Goal: Register for event/course

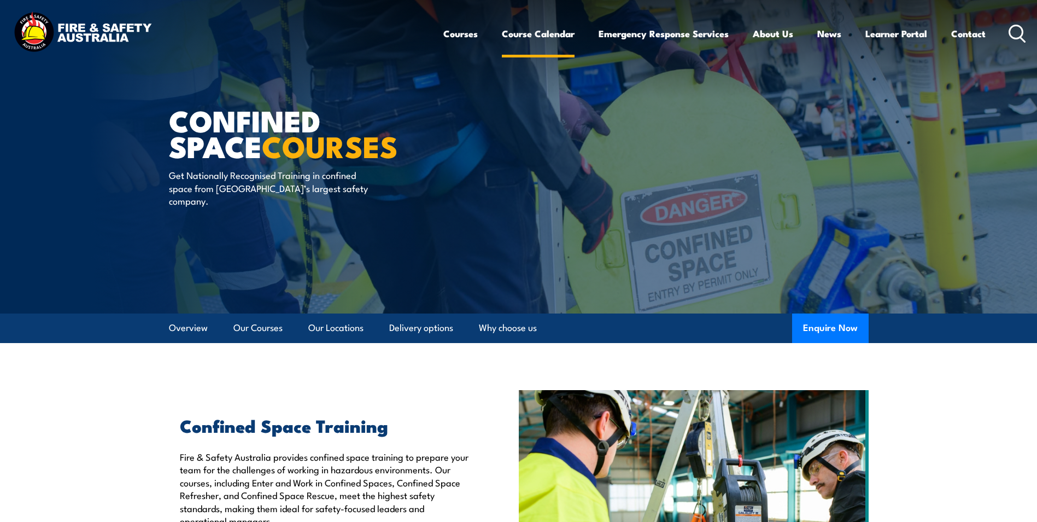
click at [533, 34] on link "Course Calendar" at bounding box center [538, 33] width 73 height 29
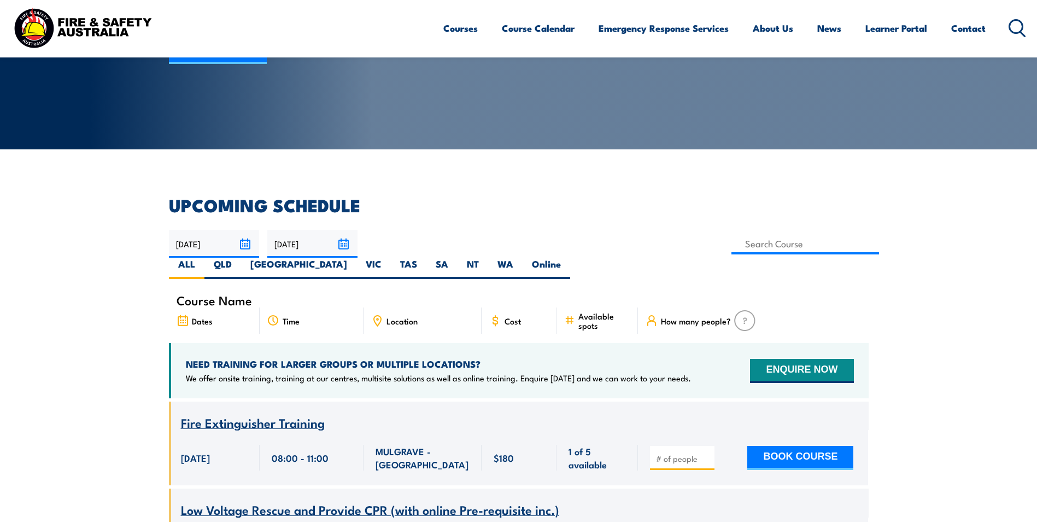
scroll to position [219, 0]
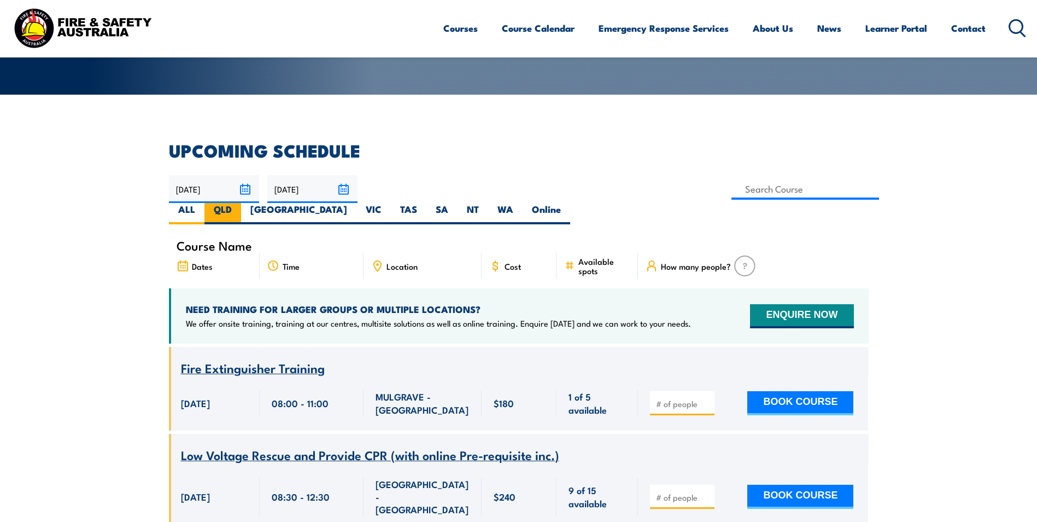
click at [241, 203] on label "QLD" at bounding box center [223, 213] width 37 height 21
click at [239, 203] on input "QLD" at bounding box center [235, 206] width 7 height 7
radio input "true"
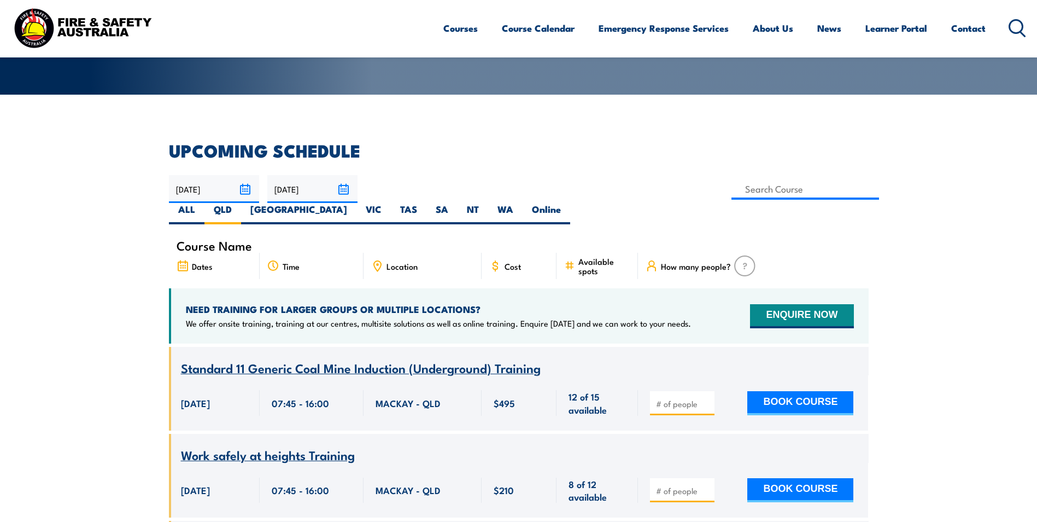
scroll to position [273, 0]
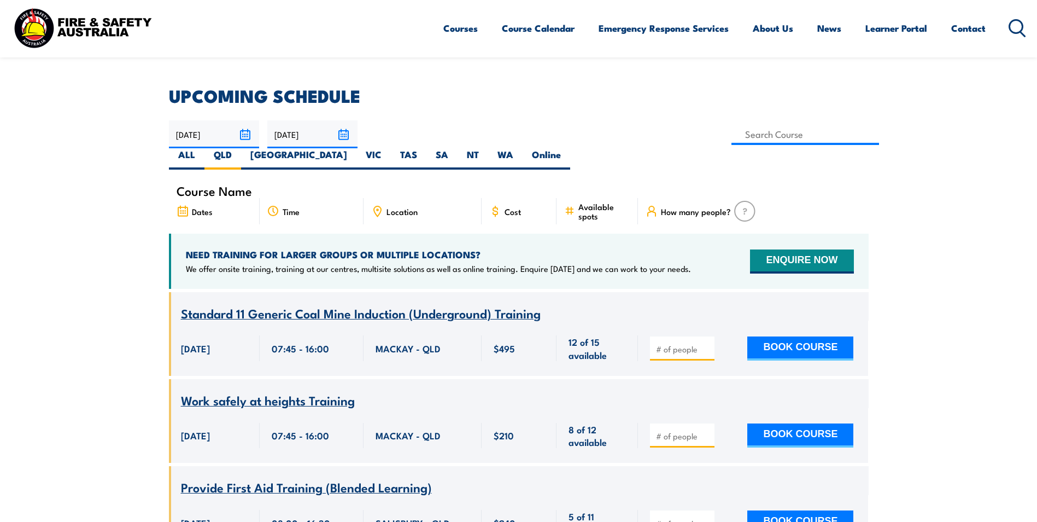
click at [225, 186] on span "Course Name" at bounding box center [214, 190] width 75 height 9
click at [219, 186] on span "Course Name" at bounding box center [214, 190] width 75 height 9
click at [732, 136] on input at bounding box center [806, 134] width 148 height 21
type input "Fire Safety Adviser Training"
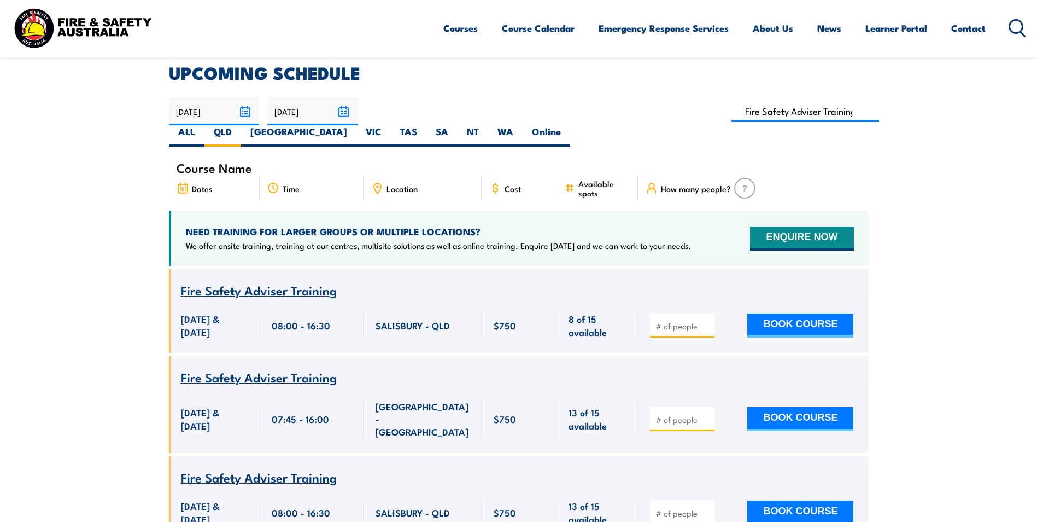
scroll to position [242, 0]
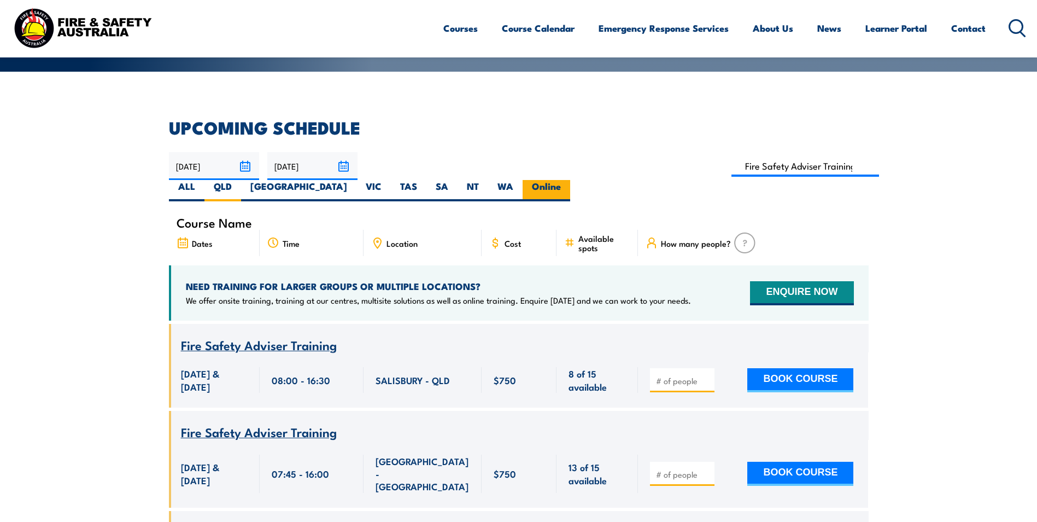
click at [570, 180] on label "Online" at bounding box center [547, 190] width 48 height 21
click at [568, 180] on input "Online" at bounding box center [564, 183] width 7 height 7
radio input "true"
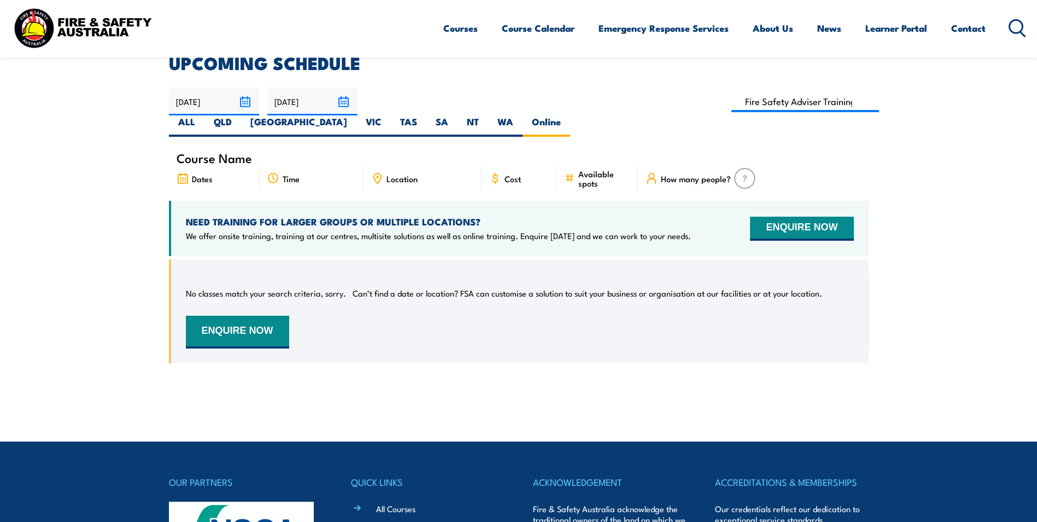
scroll to position [252, 0]
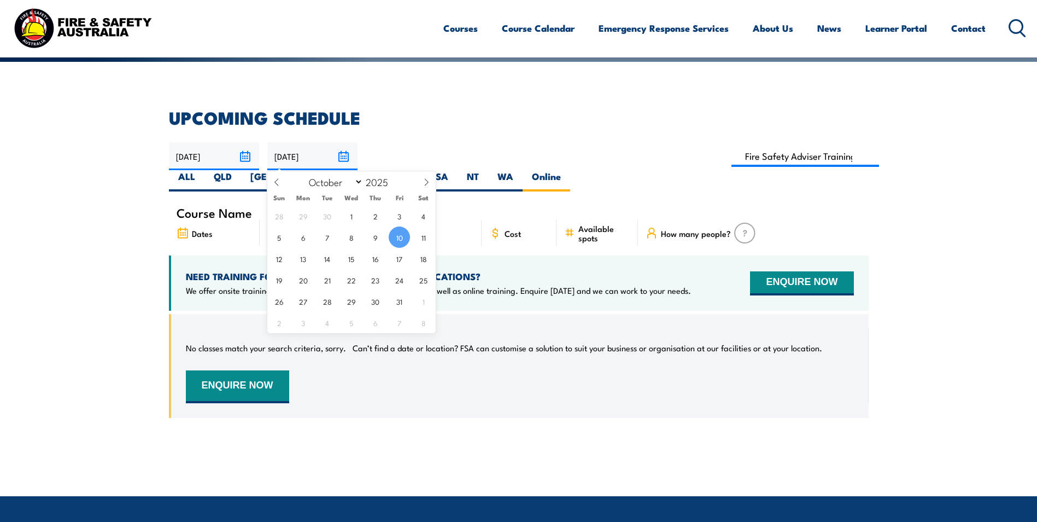
click at [343, 152] on input "10/10/2025" at bounding box center [312, 156] width 90 height 28
click at [429, 182] on icon at bounding box center [427, 182] width 8 height 8
select select "11"
click at [301, 216] on span "1" at bounding box center [303, 215] width 21 height 21
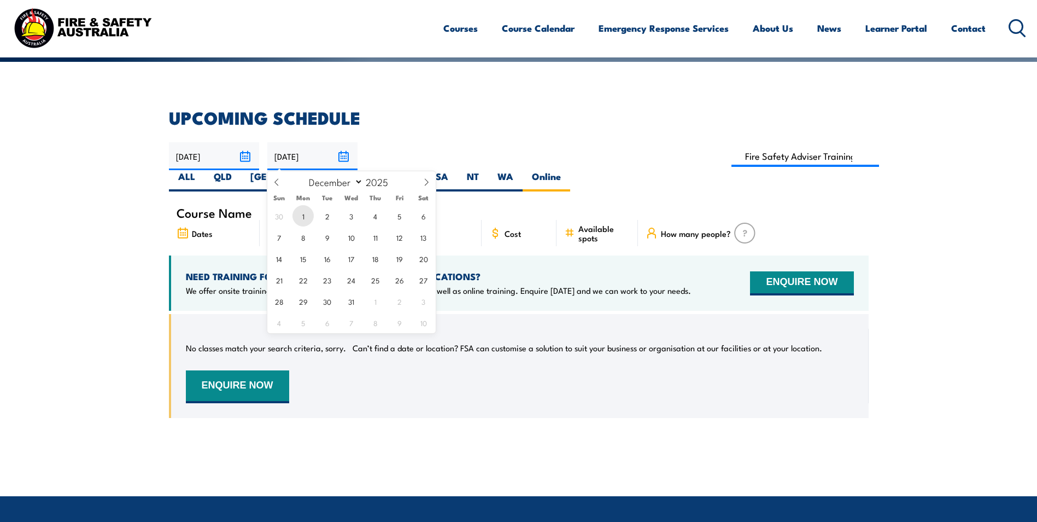
type input "01/12/2025"
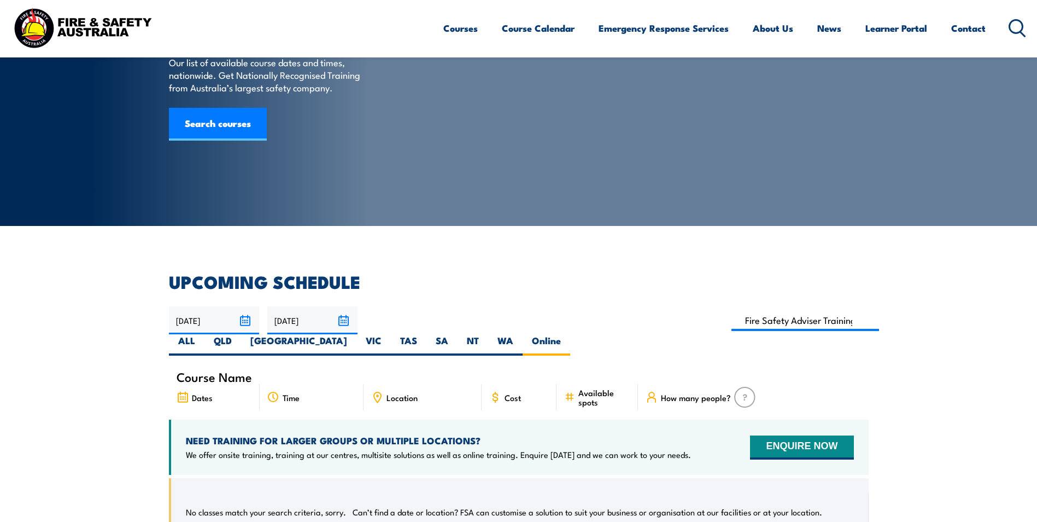
scroll to position [197, 0]
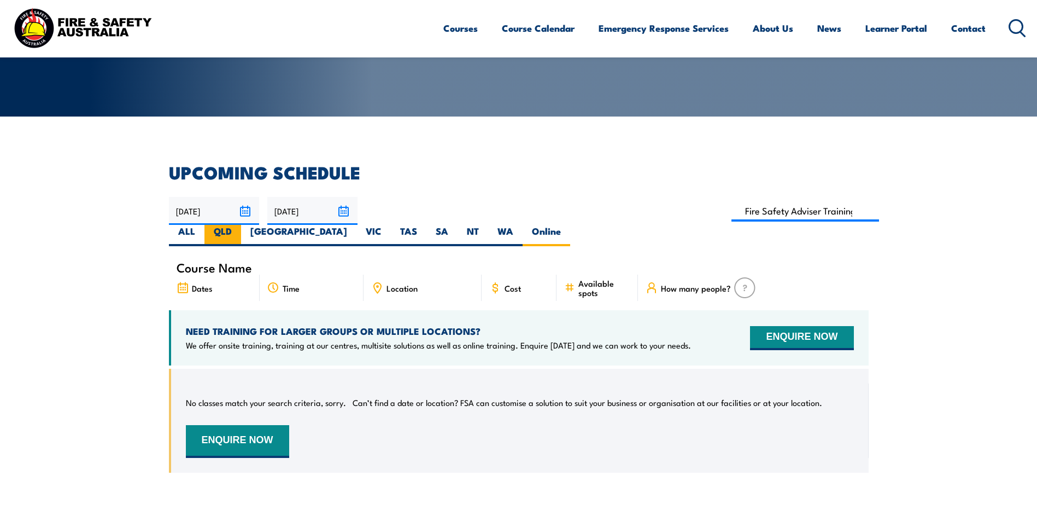
click at [241, 225] on label "QLD" at bounding box center [223, 235] width 37 height 21
click at [239, 225] on input "QLD" at bounding box center [235, 228] width 7 height 7
radio input "true"
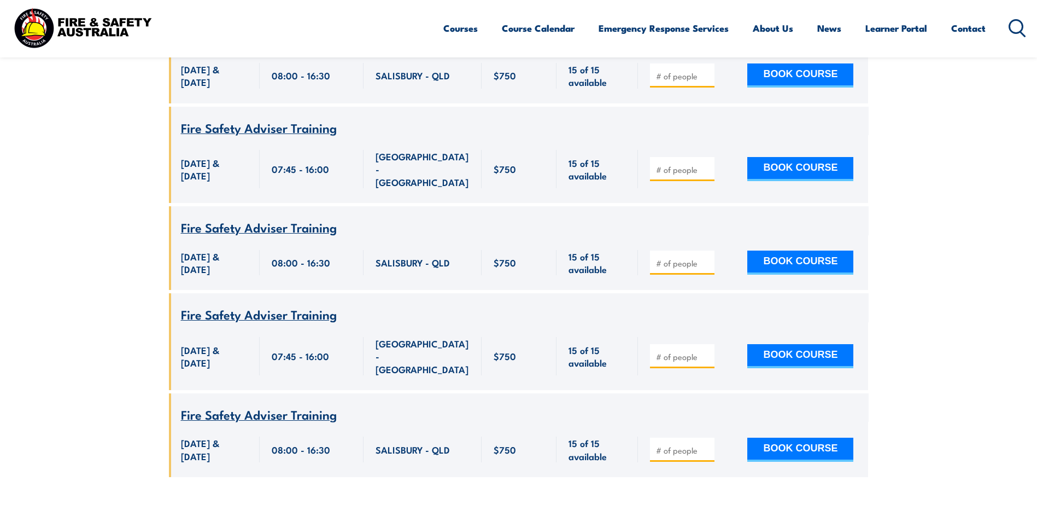
scroll to position [853, 0]
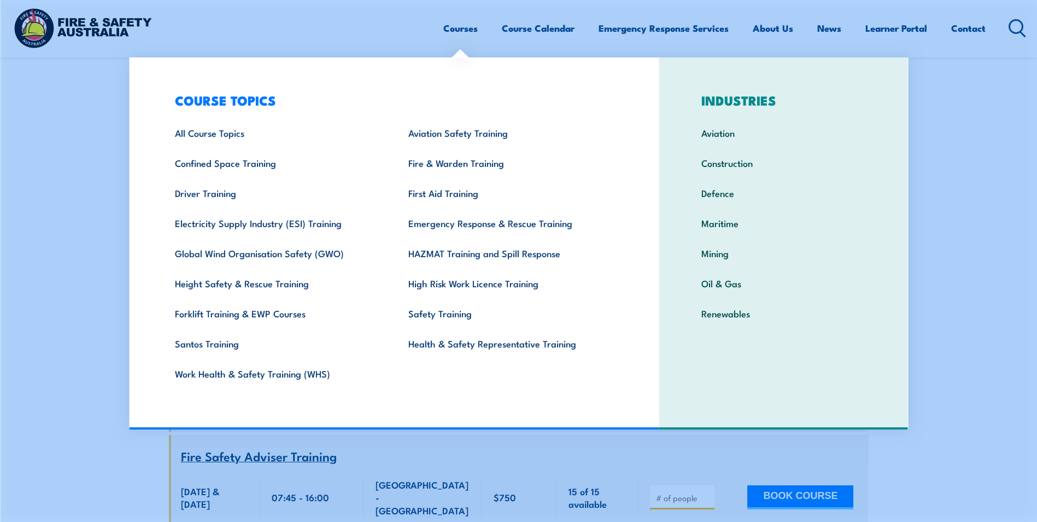
click at [17, 185] on section "UPCOMING SCHEDULE [DATE] [DATE]" at bounding box center [518, 164] width 1037 height 1313
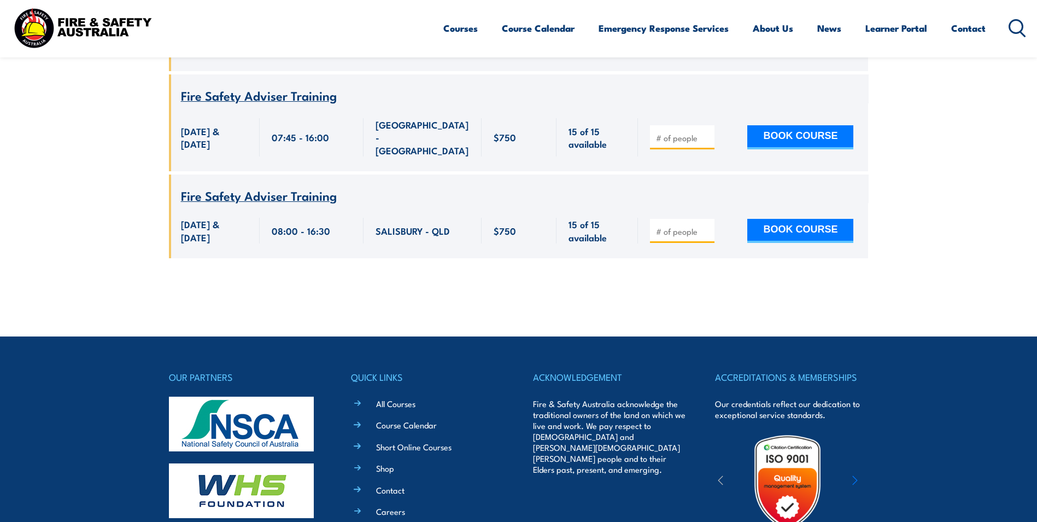
scroll to position [1454, 0]
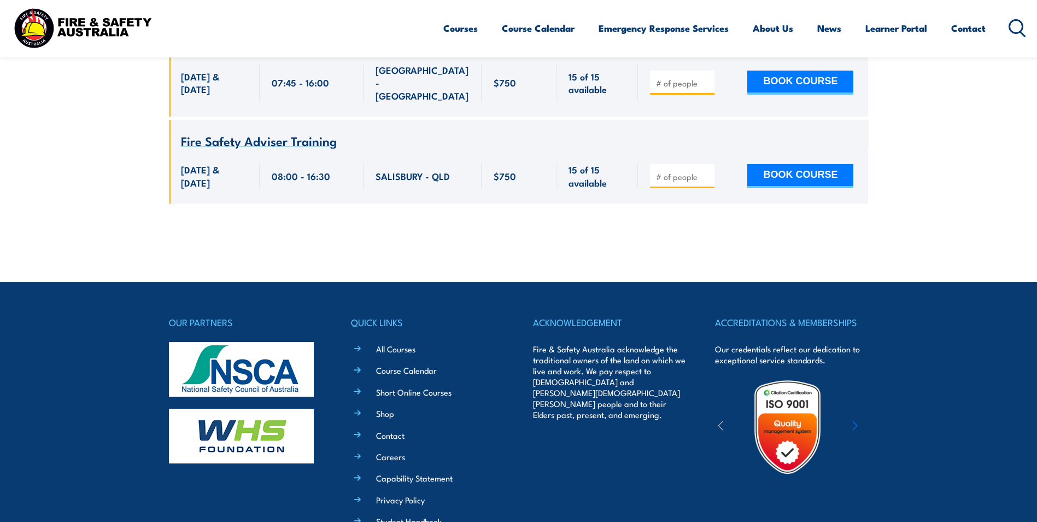
click at [856, 429] on icon "button" at bounding box center [855, 425] width 4 height 9
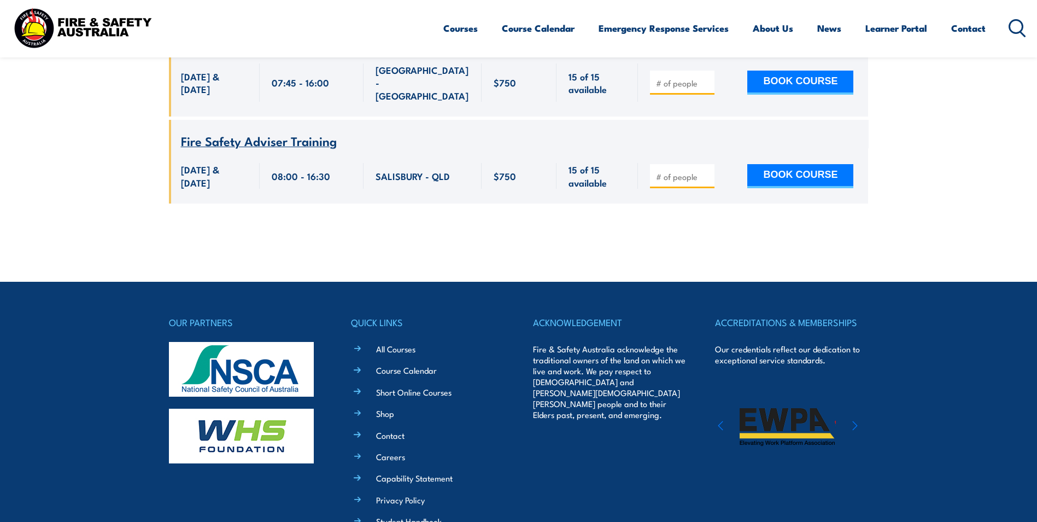
click at [856, 429] on icon "button" at bounding box center [855, 425] width 4 height 9
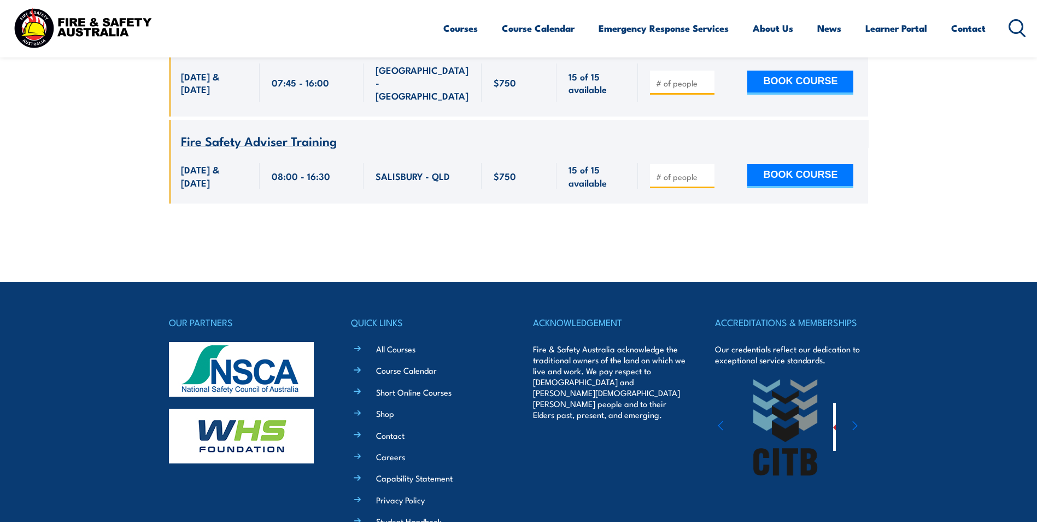
click at [856, 429] on icon "button" at bounding box center [855, 425] width 4 height 9
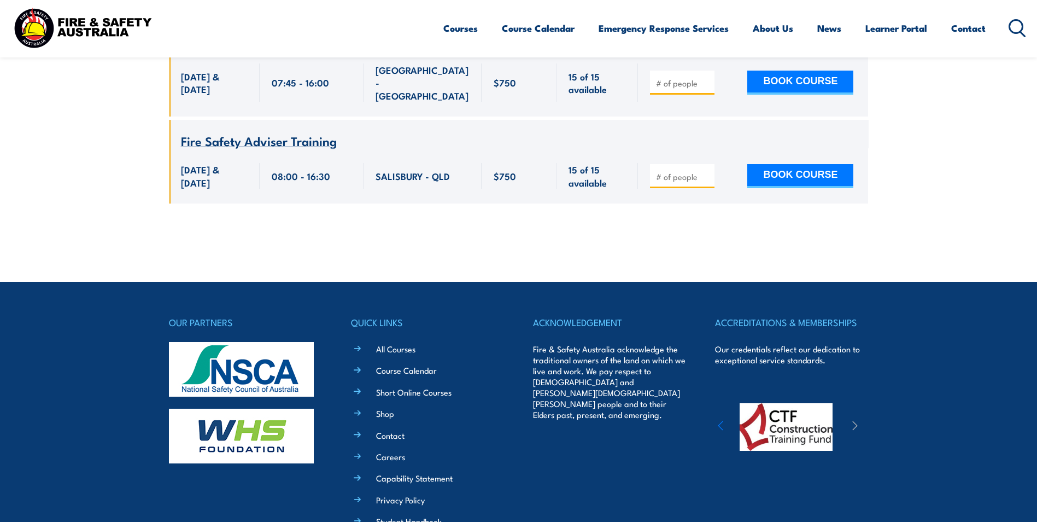
click at [856, 429] on icon "button" at bounding box center [855, 425] width 4 height 9
click at [856, 430] on icon "button" at bounding box center [855, 425] width 4 height 9
click at [673, 453] on div "ACKNOWLEDGEMENT Fire & Safety Australia acknowledge the traditional owners of t…" at bounding box center [609, 455] width 153 height 283
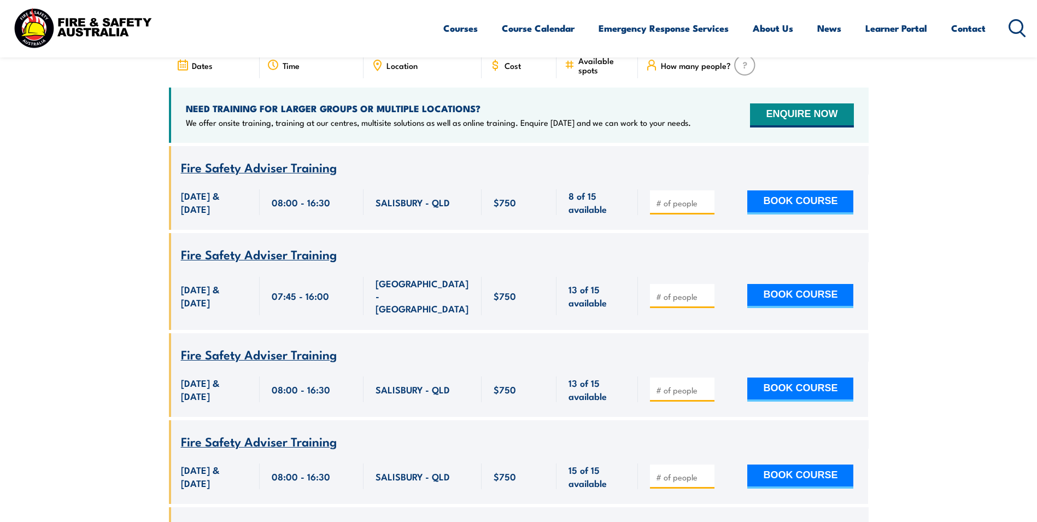
scroll to position [474, 0]
